Goal: Task Accomplishment & Management: Use online tool/utility

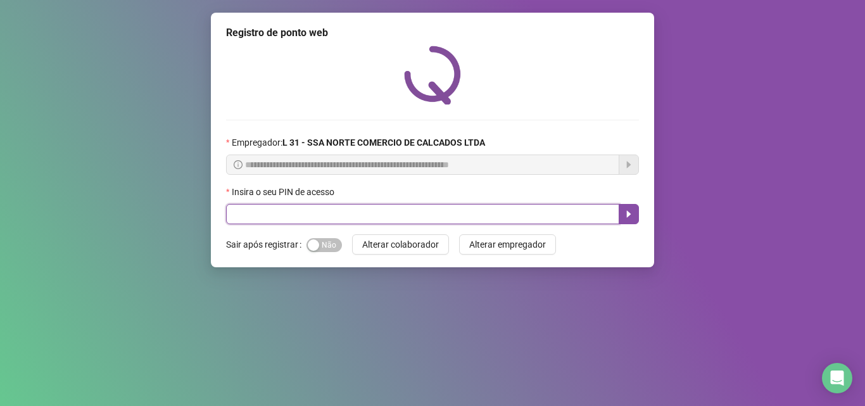
click at [293, 208] on input "text" at bounding box center [422, 214] width 393 height 20
type input "*****"
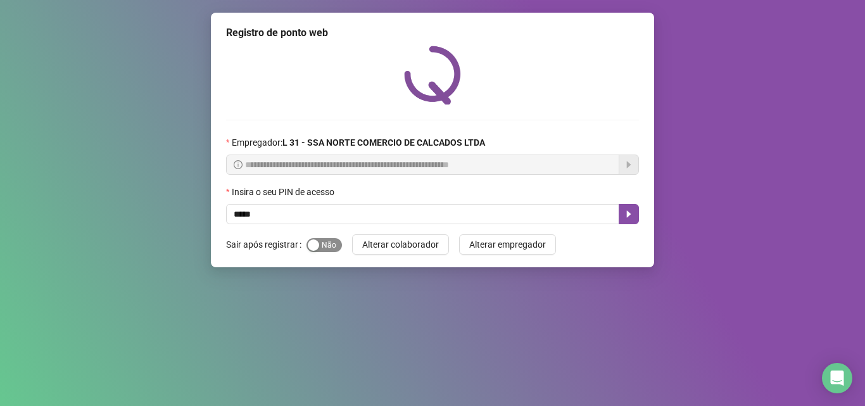
click at [330, 245] on span "Sim Não" at bounding box center [324, 245] width 35 height 14
click at [632, 215] on icon "caret-right" at bounding box center [629, 214] width 10 height 10
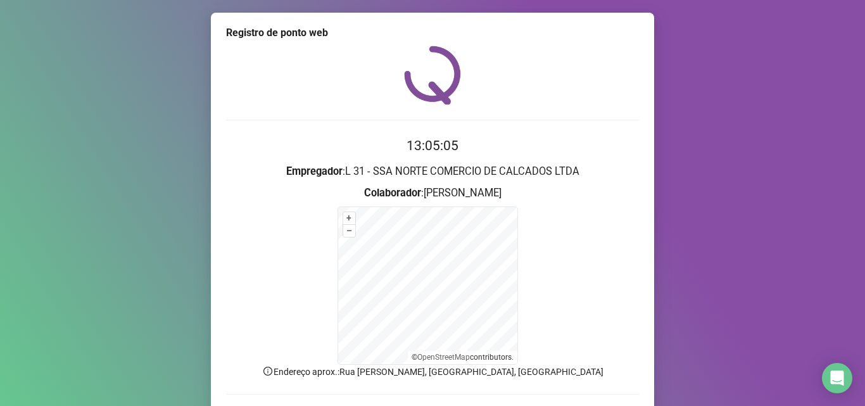
scroll to position [85, 0]
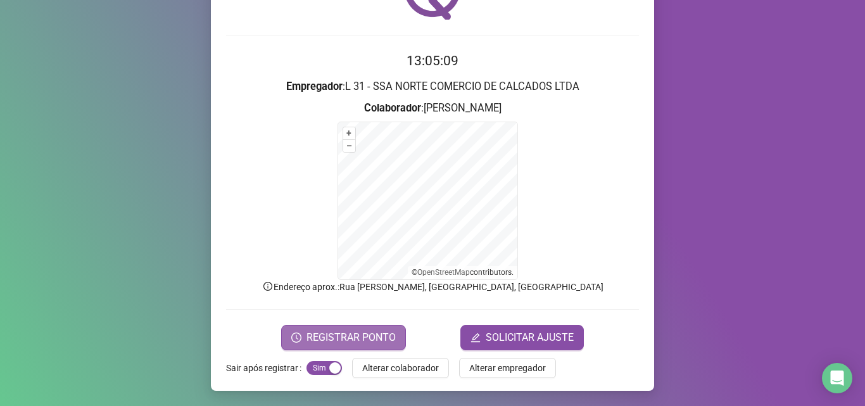
click at [329, 336] on span "REGISTRAR PONTO" at bounding box center [351, 337] width 89 height 15
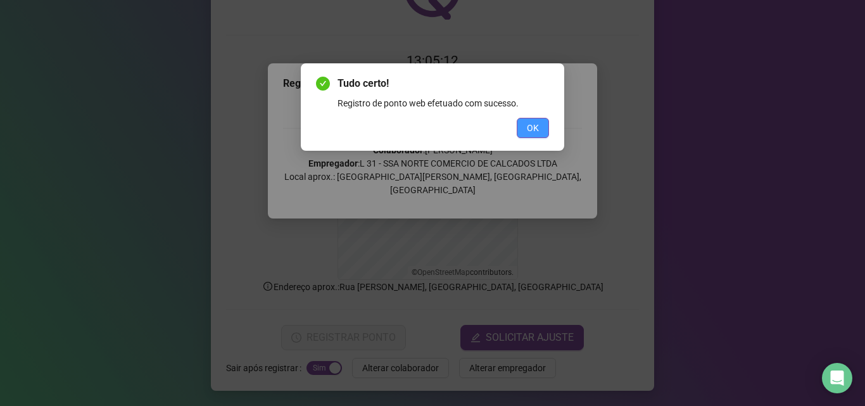
click at [531, 128] on span "OK" at bounding box center [533, 128] width 12 height 14
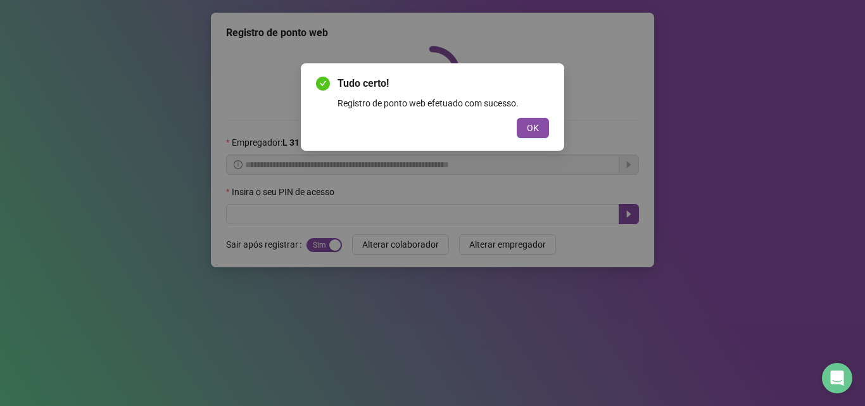
scroll to position [0, 0]
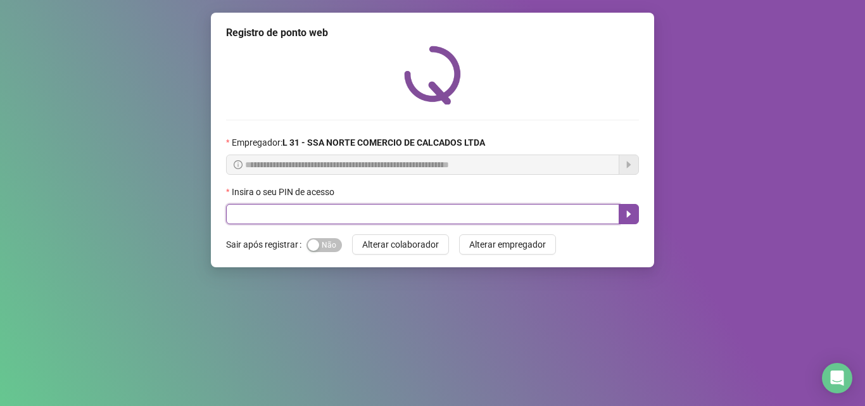
click at [302, 217] on input "text" at bounding box center [422, 214] width 393 height 20
type input "*****"
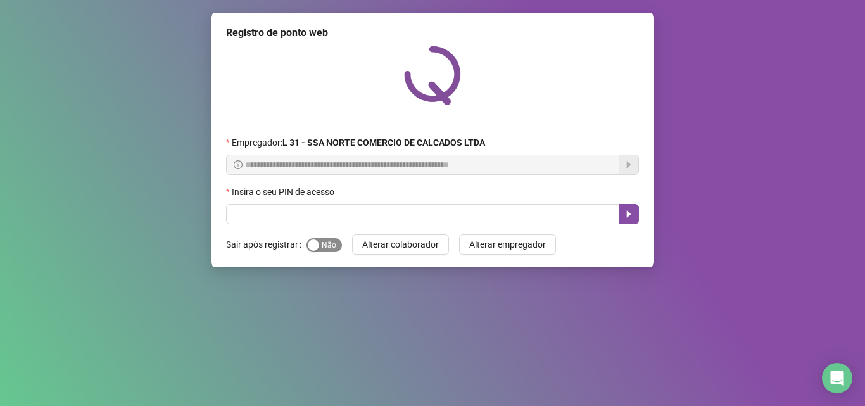
click at [319, 246] on span "Sim Não" at bounding box center [324, 245] width 35 height 14
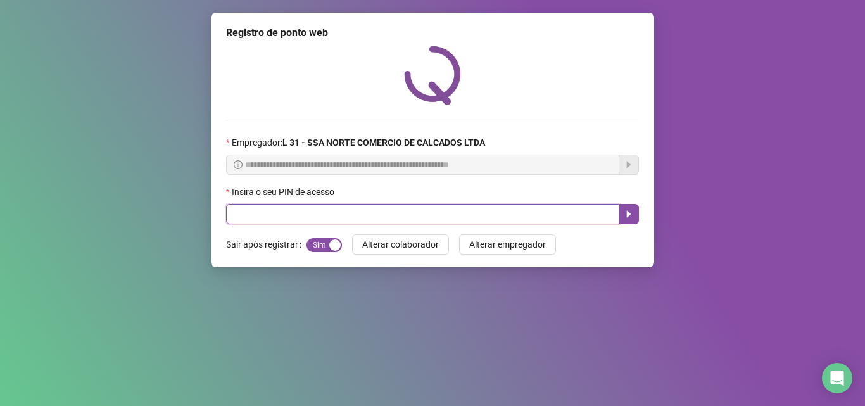
click at [307, 214] on input "text" at bounding box center [422, 214] width 393 height 20
type input "*****"
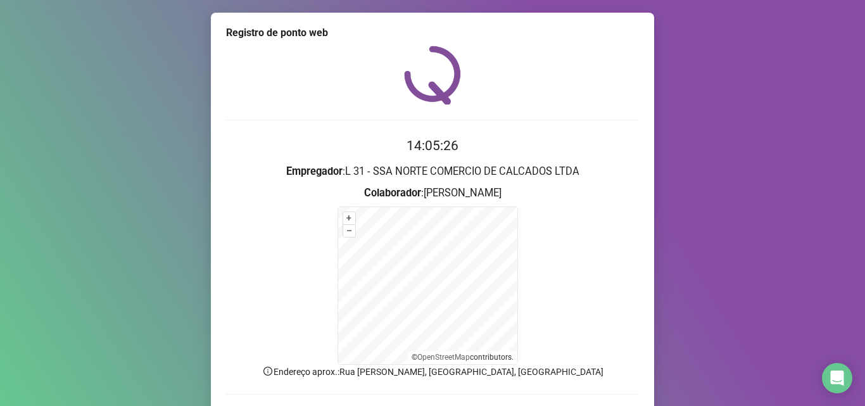
scroll to position [85, 0]
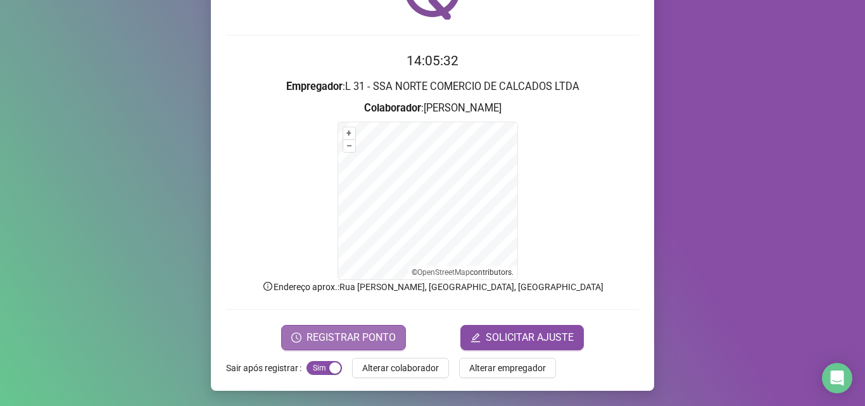
click at [348, 331] on span "REGISTRAR PONTO" at bounding box center [351, 337] width 89 height 15
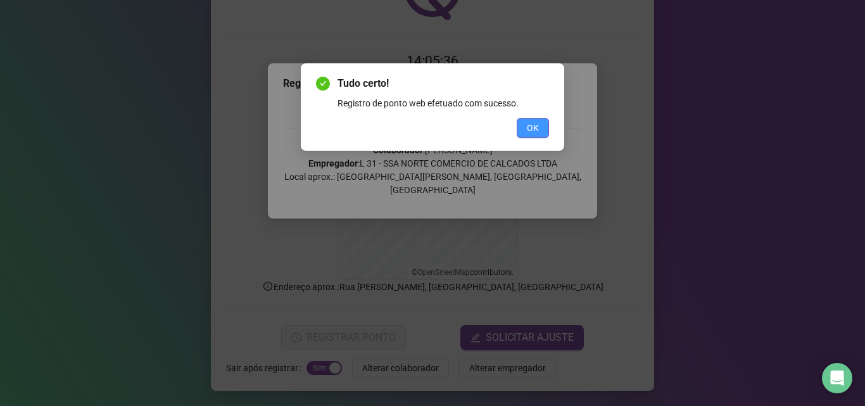
click at [539, 136] on button "OK" at bounding box center [533, 128] width 32 height 20
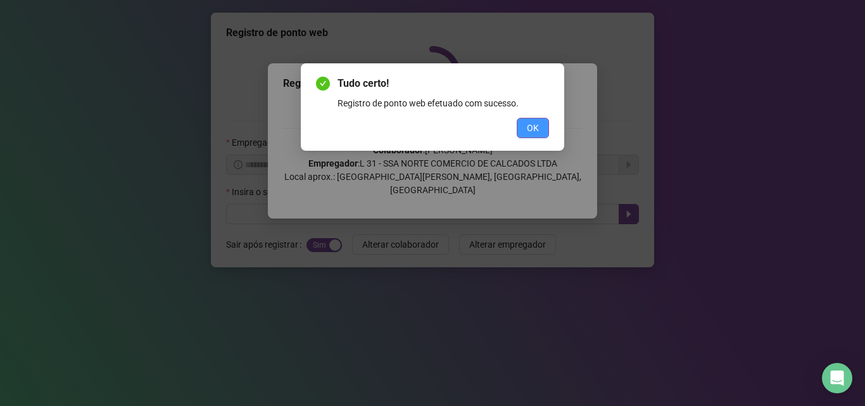
scroll to position [0, 0]
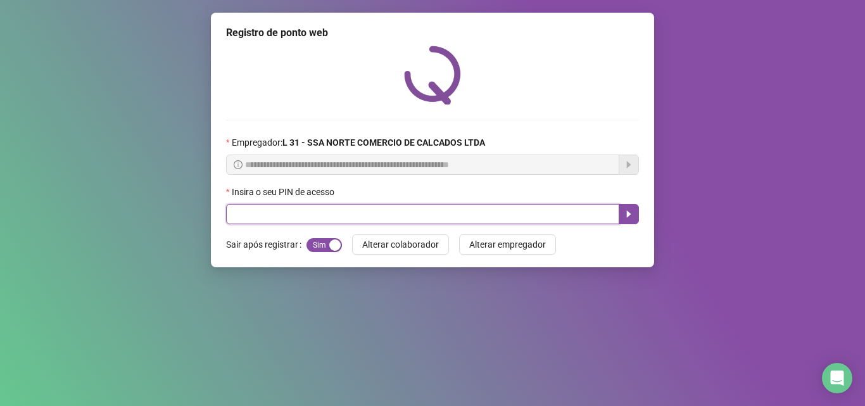
click at [322, 215] on input "text" at bounding box center [422, 214] width 393 height 20
type input "*****"
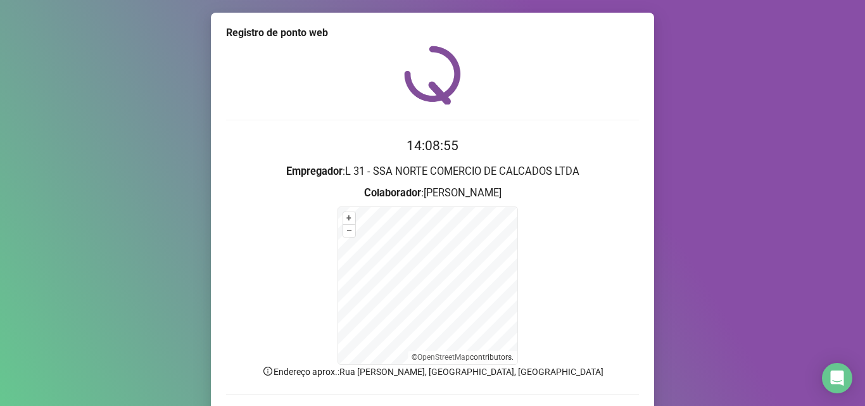
scroll to position [85, 0]
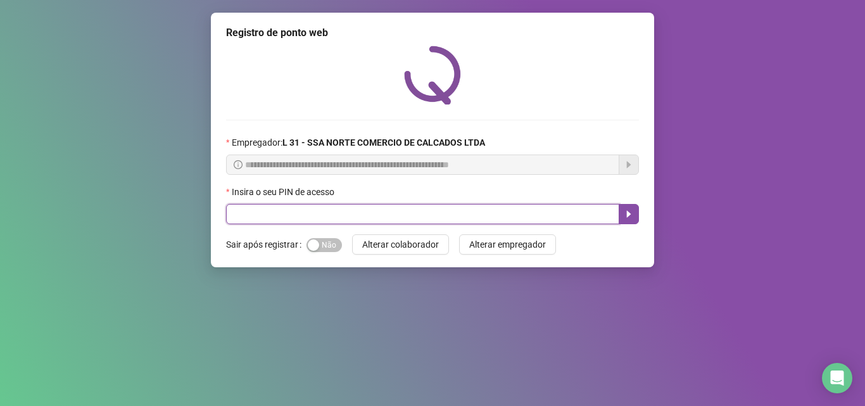
click at [264, 212] on input "text" at bounding box center [422, 214] width 393 height 20
type input "*****"
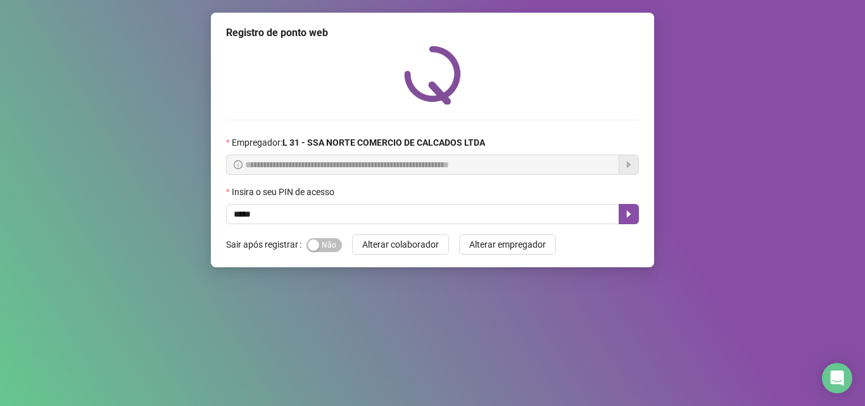
click at [308, 238] on div "Sim Não" at bounding box center [324, 245] width 35 height 15
click at [323, 244] on span "Sim Não" at bounding box center [324, 245] width 35 height 14
click at [621, 218] on button "button" at bounding box center [629, 214] width 20 height 20
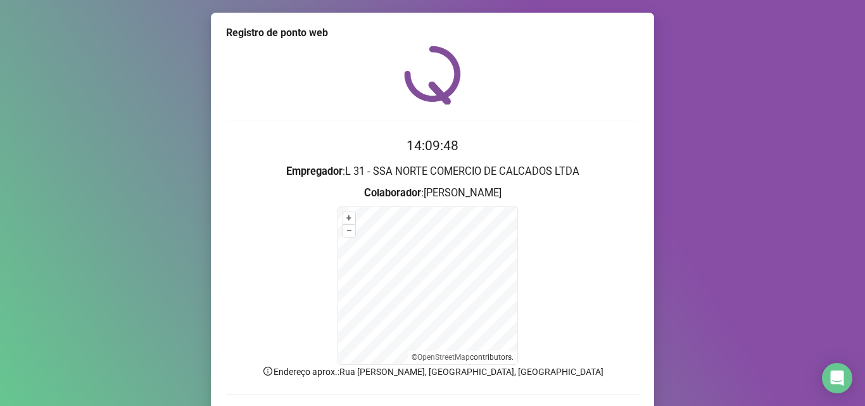
scroll to position [63, 0]
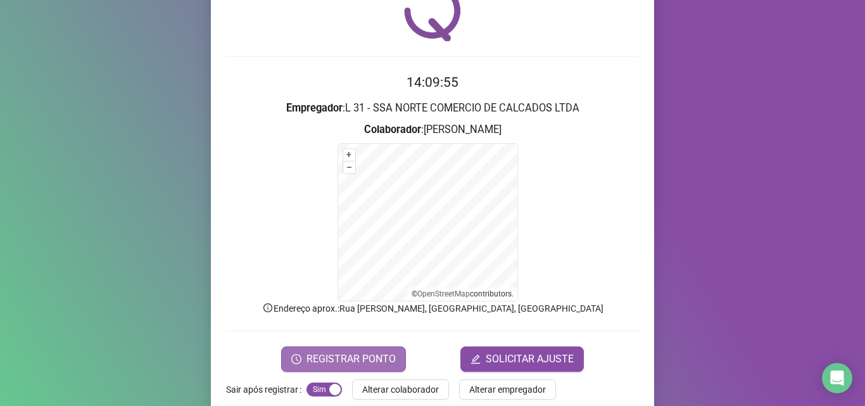
click at [343, 357] on span "REGISTRAR PONTO" at bounding box center [351, 359] width 89 height 15
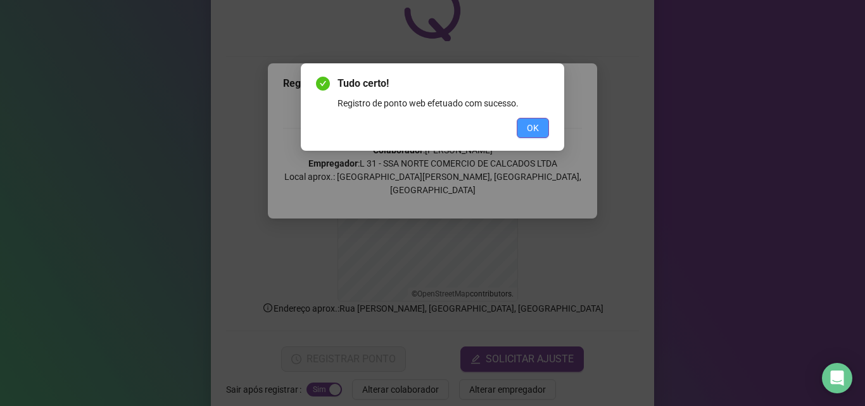
click at [519, 129] on button "OK" at bounding box center [533, 128] width 32 height 20
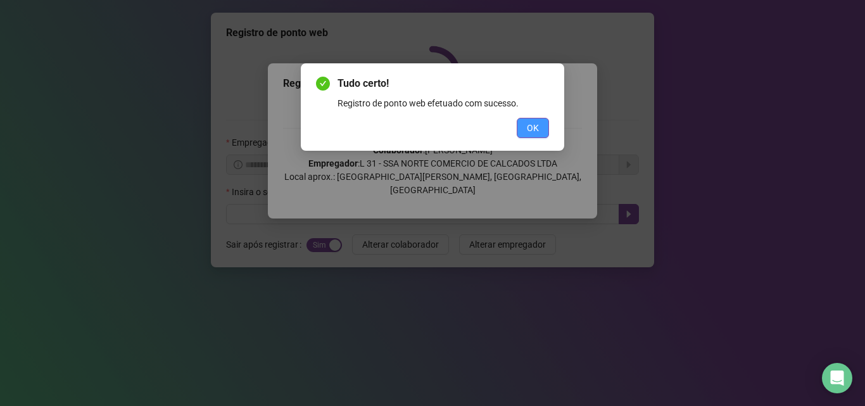
scroll to position [0, 0]
